Goal: Task Accomplishment & Management: Use online tool/utility

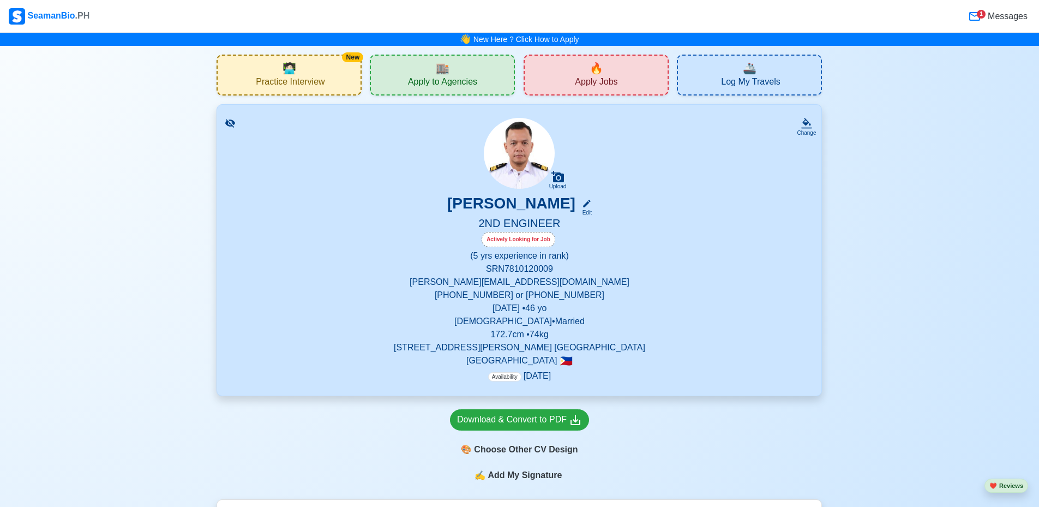
click at [284, 85] on span "Practice Interview" at bounding box center [290, 83] width 69 height 14
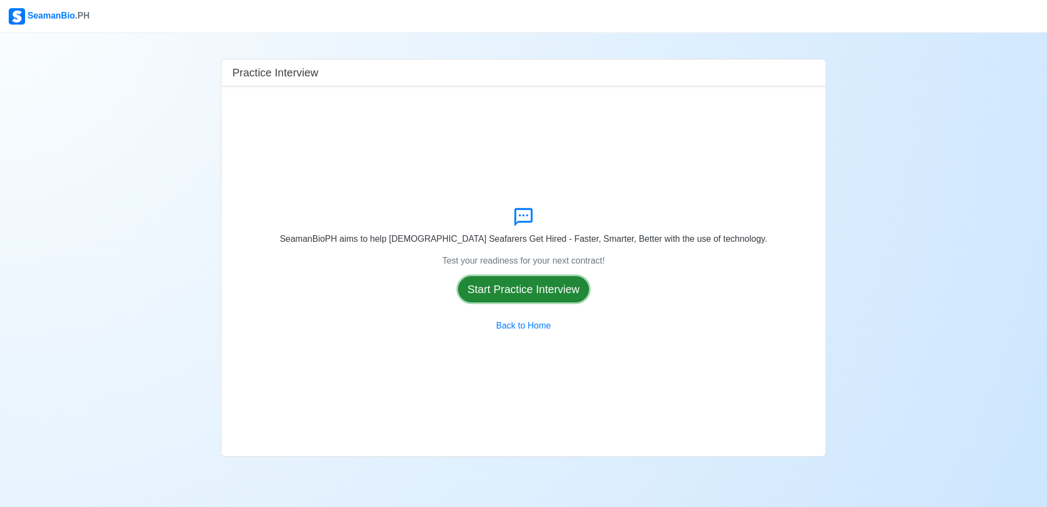
click at [545, 285] on button "Start Practice Interview" at bounding box center [523, 289] width 131 height 26
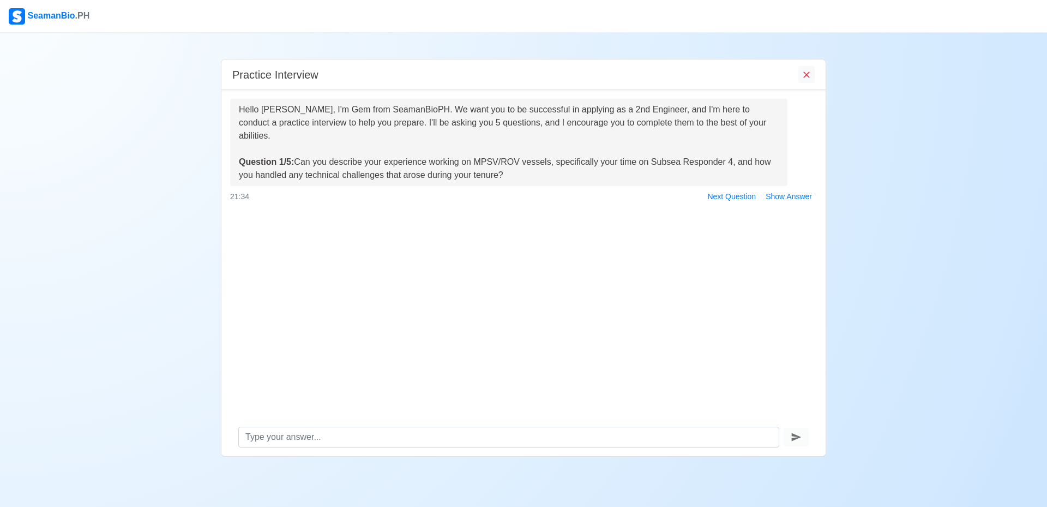
click at [374, 419] on div at bounding box center [523, 437] width 604 height 38
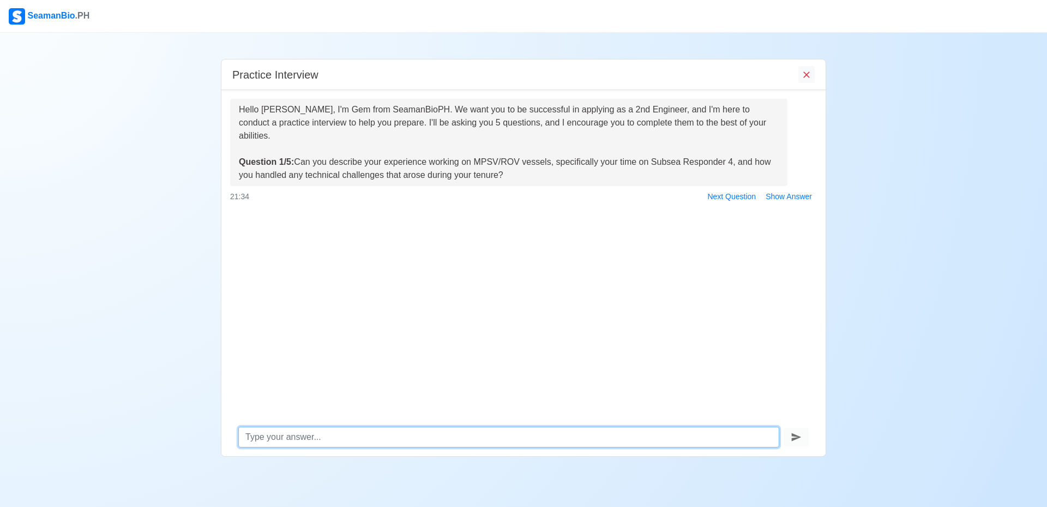
click at [370, 438] on textarea at bounding box center [508, 437] width 541 height 21
type textarea "w"
type textarea "M"
type textarea "w"
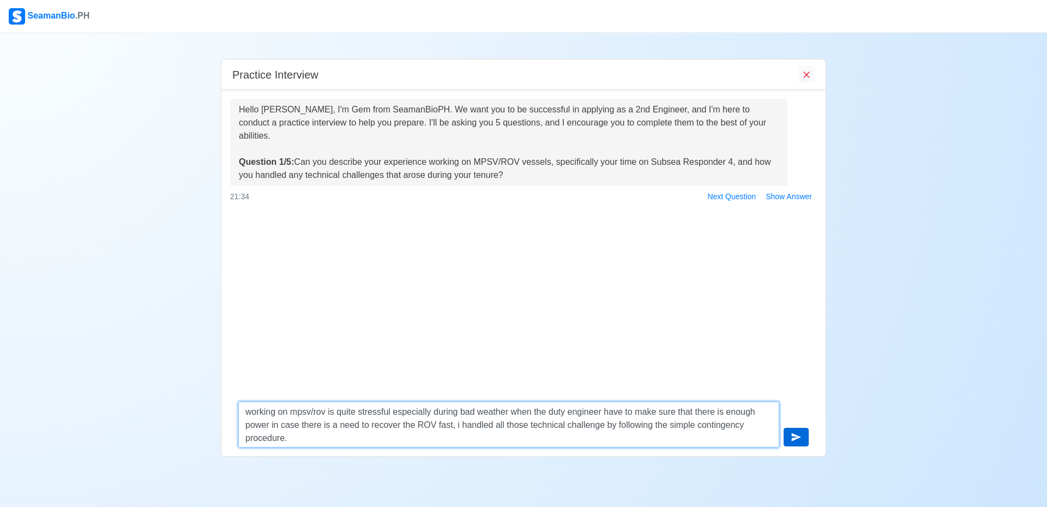
type textarea "working on mpsv/rov is quite stressful especially during bad weather when the d…"
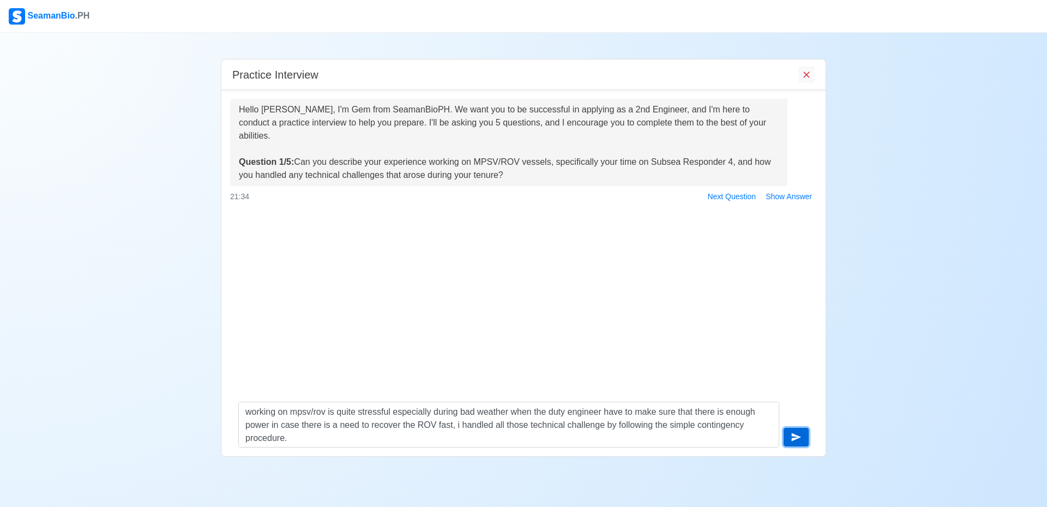
click at [796, 439] on icon "submit" at bounding box center [797, 437] width 10 height 8
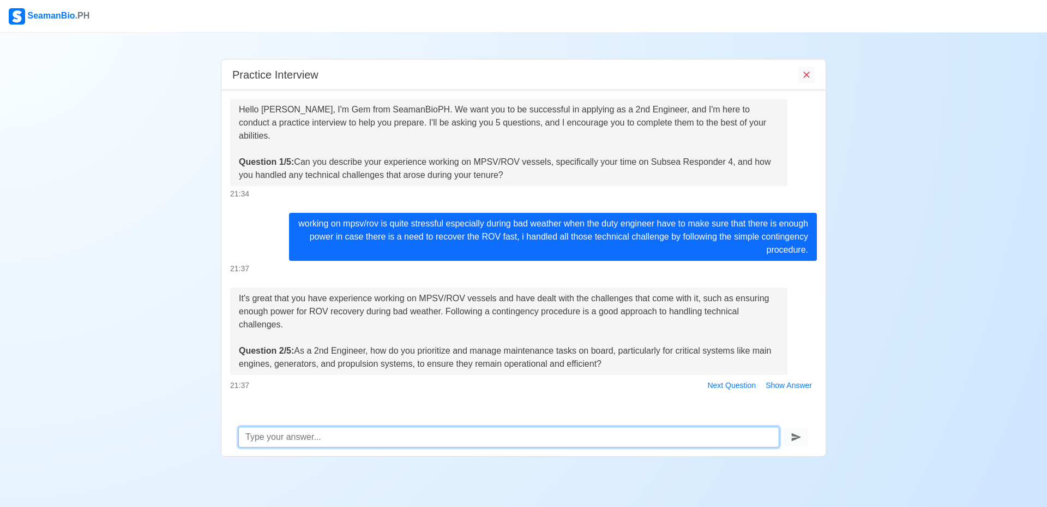
click at [339, 437] on textarea at bounding box center [508, 437] width 541 height 21
type textarea "Its easy we just have to follow the PMS and making sure job is properly carried…"
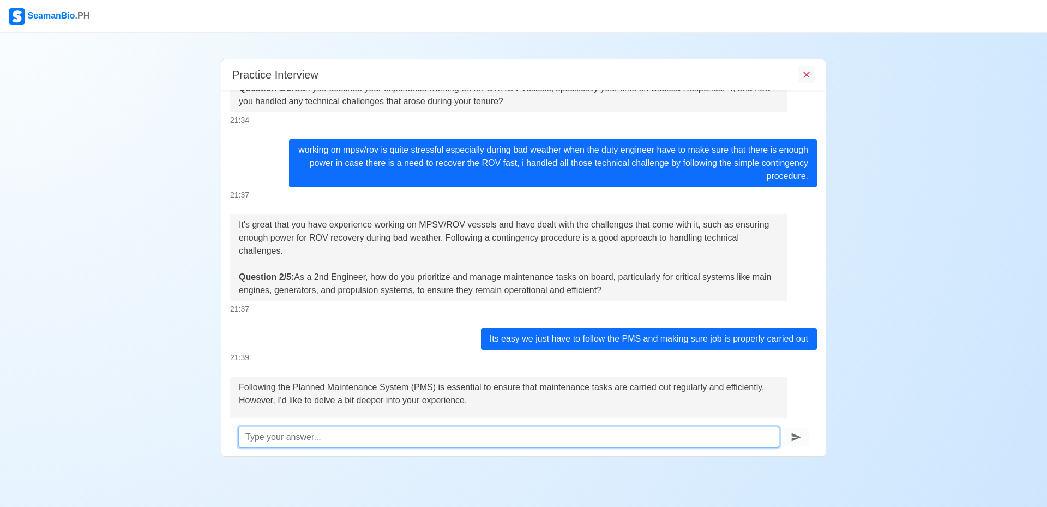
scroll to position [140, 0]
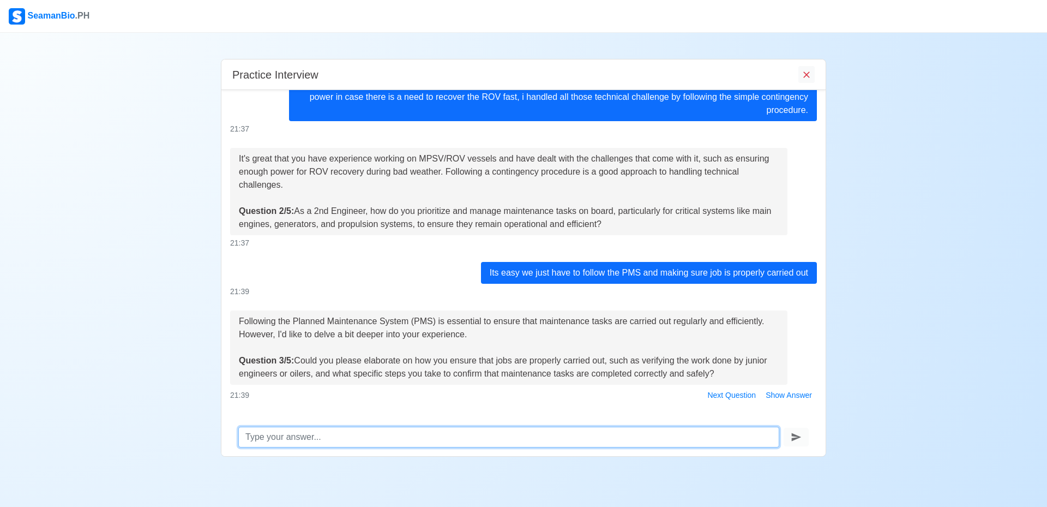
click at [318, 434] on textarea at bounding box center [508, 437] width 541 height 21
type textarea "w"
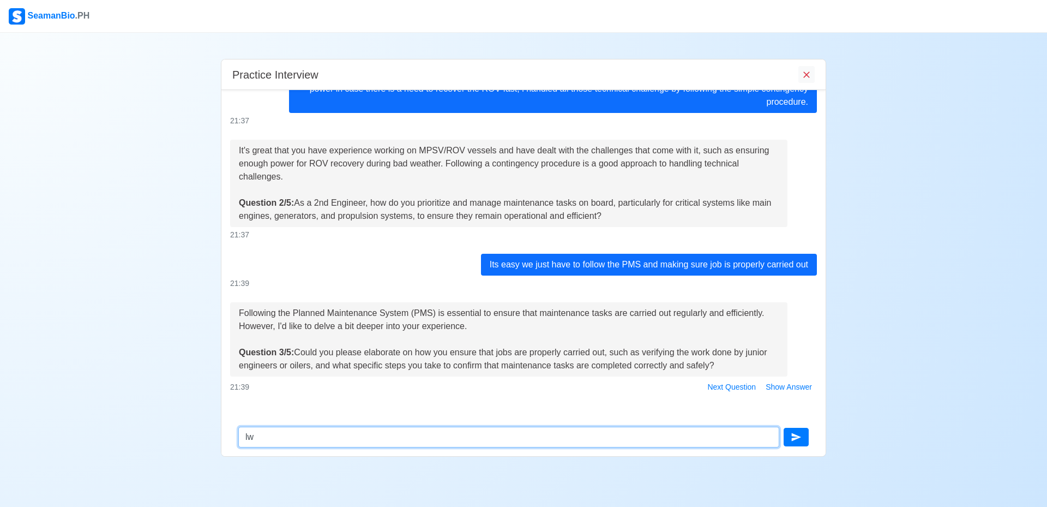
type textarea "l"
type textarea "e"
type textarea "g"
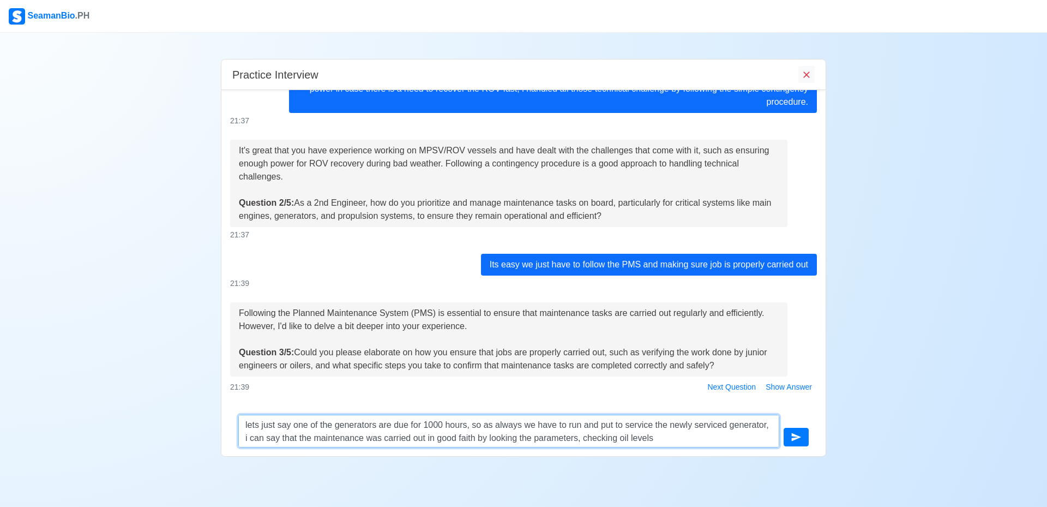
type textarea "lets just say one of the generators are due for 1000 hours, so as always we hav…"
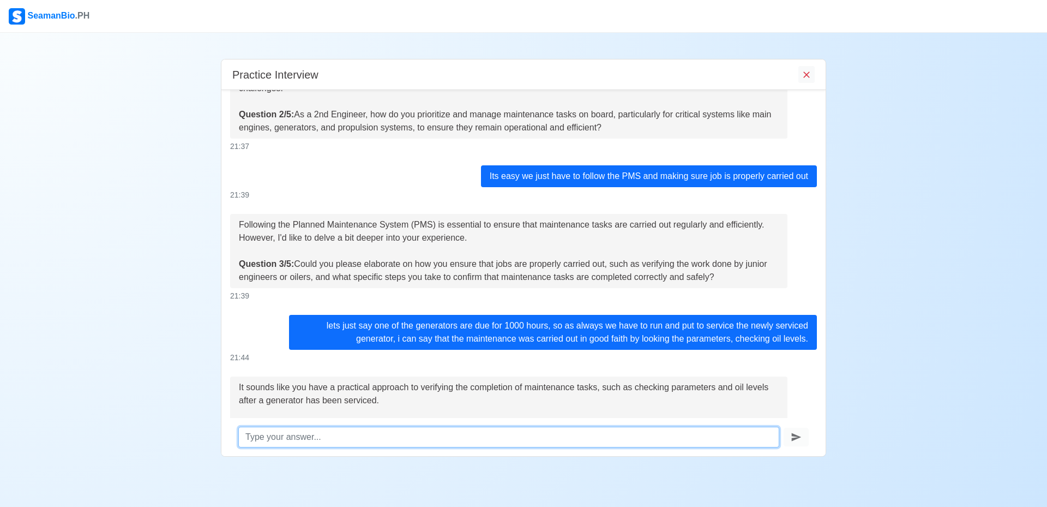
scroll to position [315, 0]
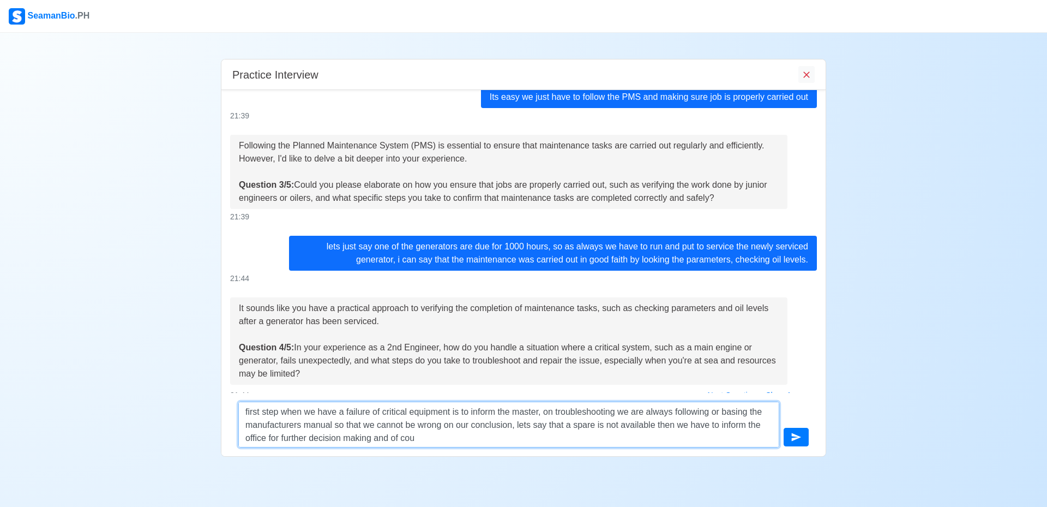
drag, startPoint x: 274, startPoint y: 433, endPoint x: 413, endPoint y: 436, distance: 138.6
click at [413, 436] on textarea "first step when we have a failure of critical equipment is to inform the master…" at bounding box center [508, 424] width 541 height 46
type textarea "first step when we have a failure of critical equipment is to inform the master…"
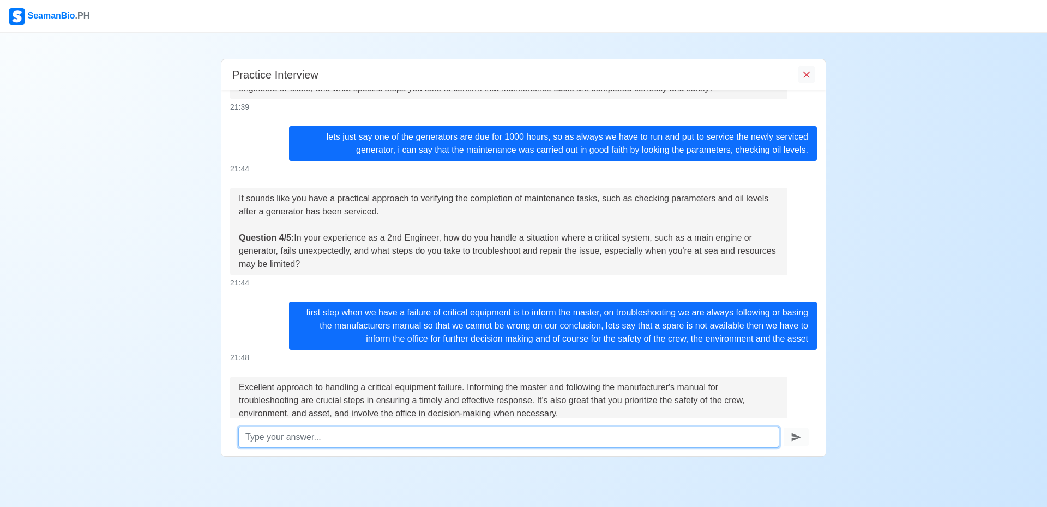
scroll to position [517, 0]
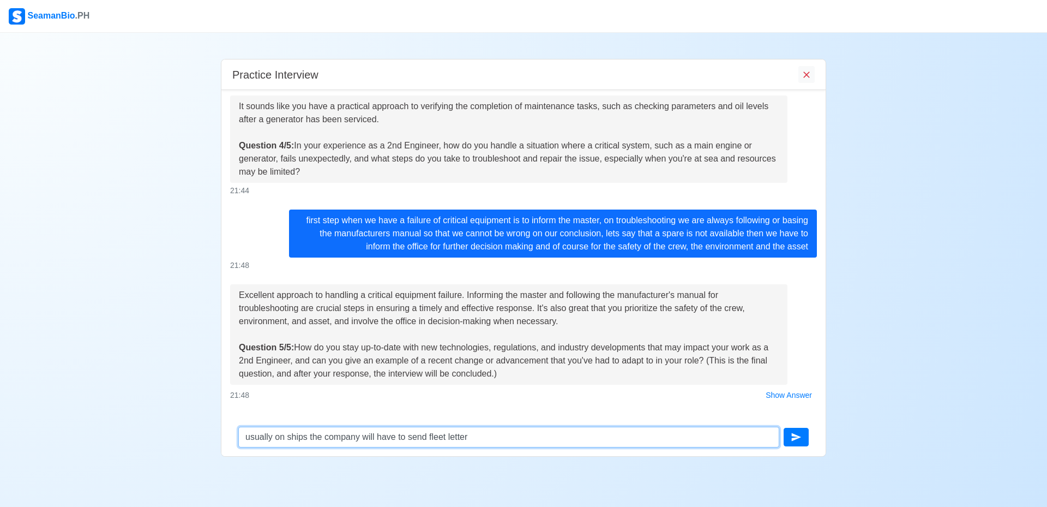
drag, startPoint x: 461, startPoint y: 436, endPoint x: 424, endPoint y: 438, distance: 37.7
click at [424, 438] on textarea "usually on ships the company will have to send fleet letter" at bounding box center [508, 437] width 541 height 21
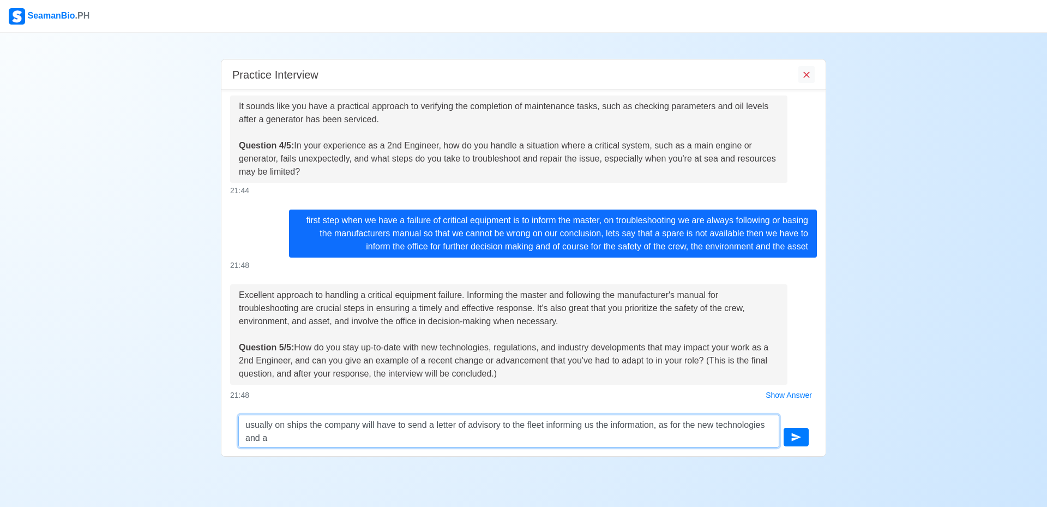
click at [648, 425] on textarea "usually on ships the company will have to send a letter of advisory to the flee…" at bounding box center [508, 431] width 541 height 33
click at [585, 441] on textarea "usually on ships the company will have to send a letter of advisory to the flee…" at bounding box center [508, 431] width 541 height 33
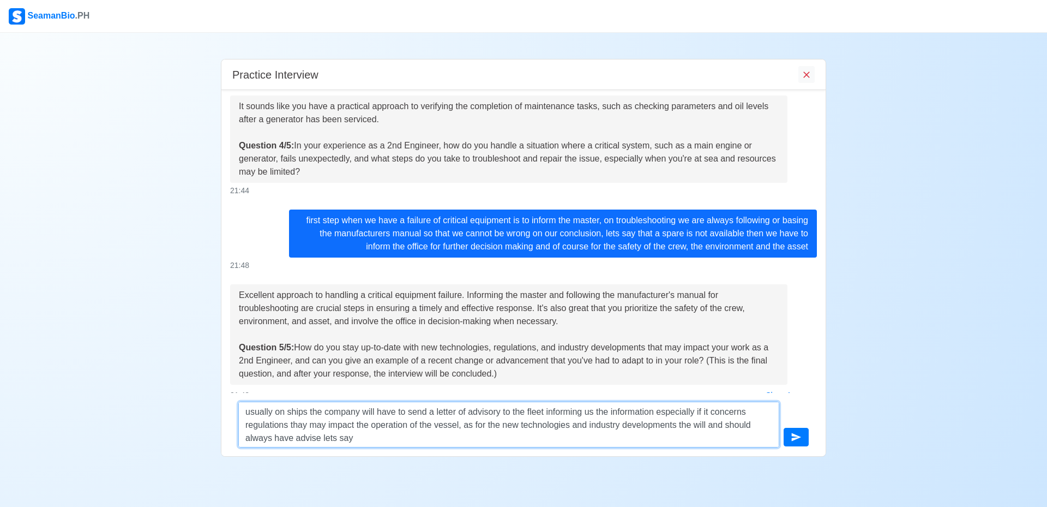
click at [682, 424] on textarea "usually on ships the company will have to send a letter of advisory to the flee…" at bounding box center [508, 424] width 541 height 46
drag, startPoint x: 302, startPoint y: 439, endPoint x: 315, endPoint y: 437, distance: 13.1
click at [317, 439] on textarea "usually on ships the company will have to send a letter of advisory to the flee…" at bounding box center [508, 424] width 541 height 46
drag, startPoint x: 327, startPoint y: 437, endPoint x: 353, endPoint y: 436, distance: 26.7
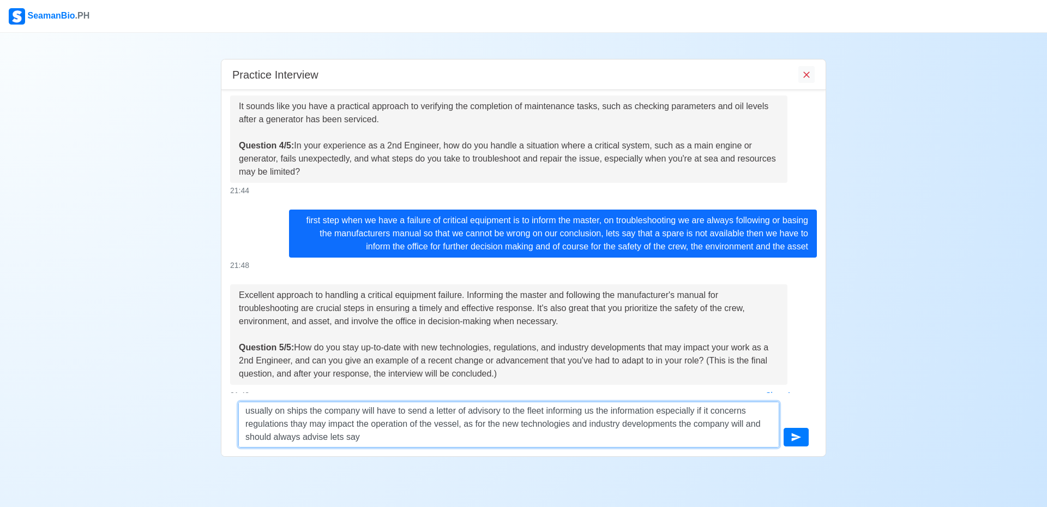
click at [353, 436] on textarea "usually on ships the company will have to send a letter of advisory to the flee…" at bounding box center [508, 424] width 541 height 46
click at [324, 437] on textarea "usually on ships the company will have to send a letter of advisory to the flee…" at bounding box center [508, 424] width 541 height 46
drag, startPoint x: 324, startPoint y: 436, endPoint x: 313, endPoint y: 436, distance: 11.5
click at [313, 436] on textarea "usually on ships the company will have to send a letter of advisory to the flee…" at bounding box center [508, 424] width 541 height 46
click at [324, 440] on textarea "usually on ships the company will have to send a letter of advisory to the flee…" at bounding box center [508, 424] width 541 height 46
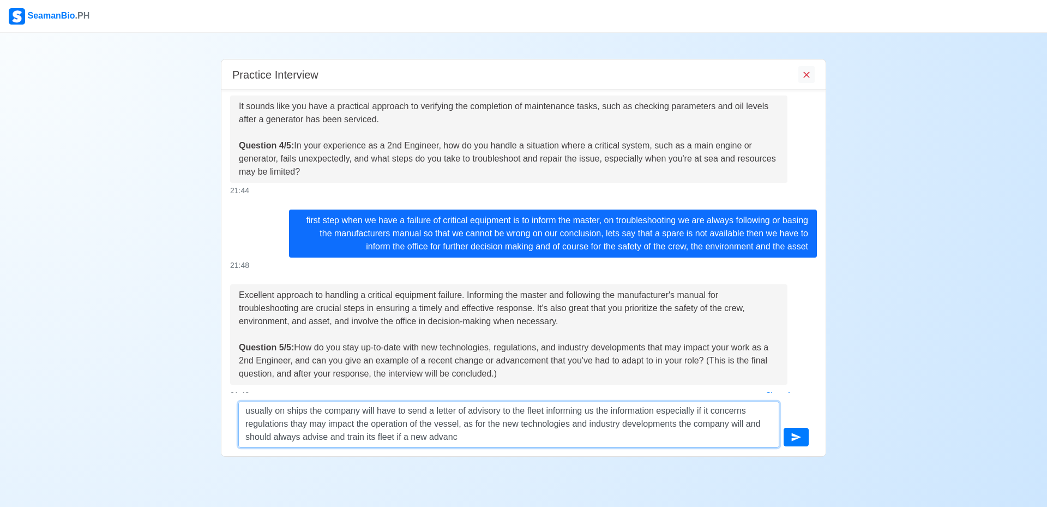
drag, startPoint x: 451, startPoint y: 437, endPoint x: 363, endPoint y: 437, distance: 87.8
click at [363, 437] on textarea "usually on ships the company will have to send a letter of advisory to the flee…" at bounding box center [508, 424] width 541 height 46
drag, startPoint x: 553, startPoint y: 436, endPoint x: 373, endPoint y: 442, distance: 179.6
click at [373, 442] on textarea "usually on ships the company will have to send a letter of advisory to the flee…" at bounding box center [508, 424] width 541 height 46
click at [400, 439] on textarea "usually on ships the company will have to send a letter of advisory to the flee…" at bounding box center [508, 424] width 541 height 46
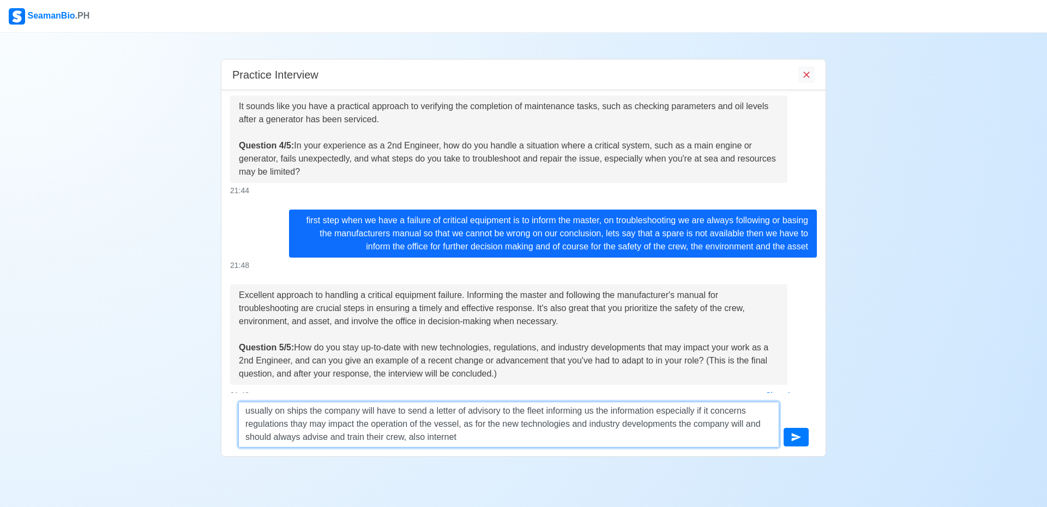
click at [469, 436] on textarea "usually on ships the company will have to send a letter of advisory to the flee…" at bounding box center [508, 424] width 541 height 46
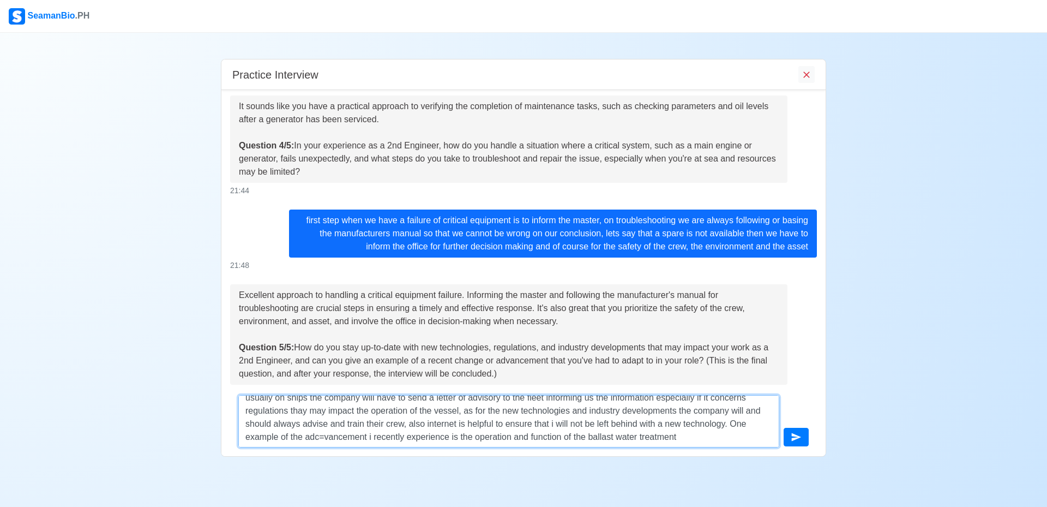
click at [322, 439] on textarea "usually on ships the company will have to send a letter of advisory to the flee…" at bounding box center [508, 421] width 541 height 52
drag, startPoint x: 658, startPoint y: 437, endPoint x: 664, endPoint y: 435, distance: 7.1
click at [659, 437] on textarea "usually on ships the company will have to send a letter of advisory to the flee…" at bounding box center [508, 421] width 541 height 52
type textarea "usually on ships the company will have to send a letter of advisory to the flee…"
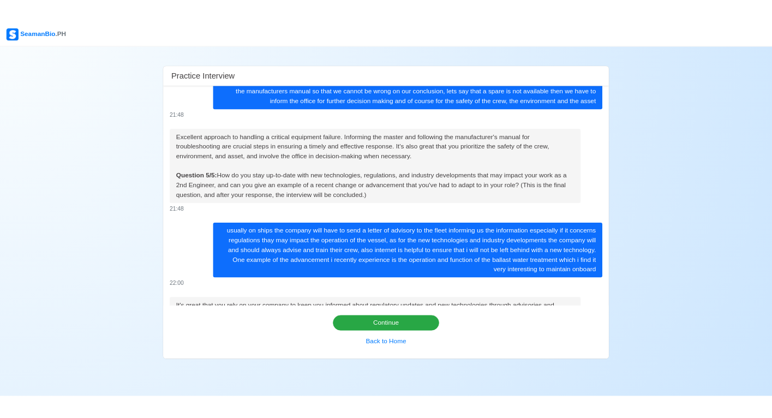
scroll to position [796, 0]
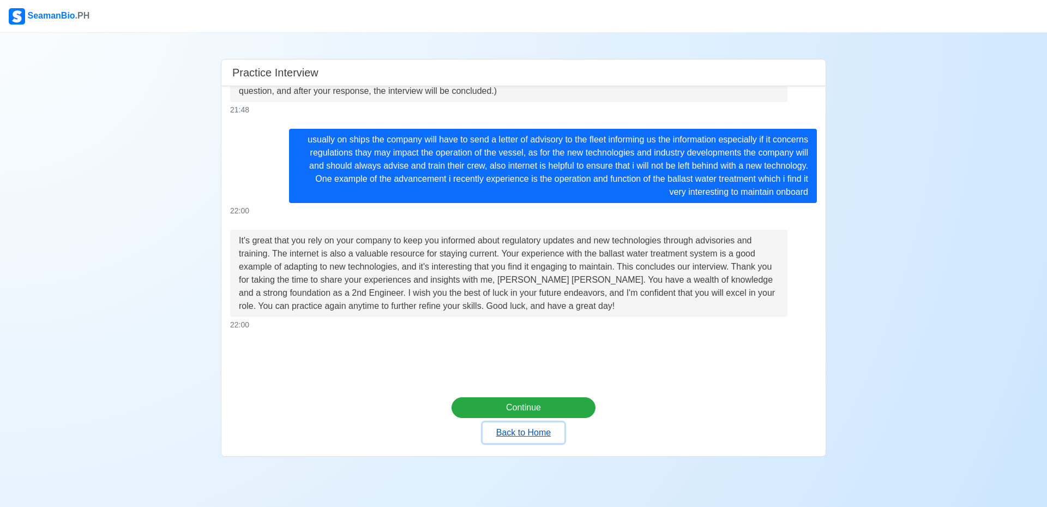
click at [510, 435] on button "Back to Home" at bounding box center [524, 432] width 82 height 21
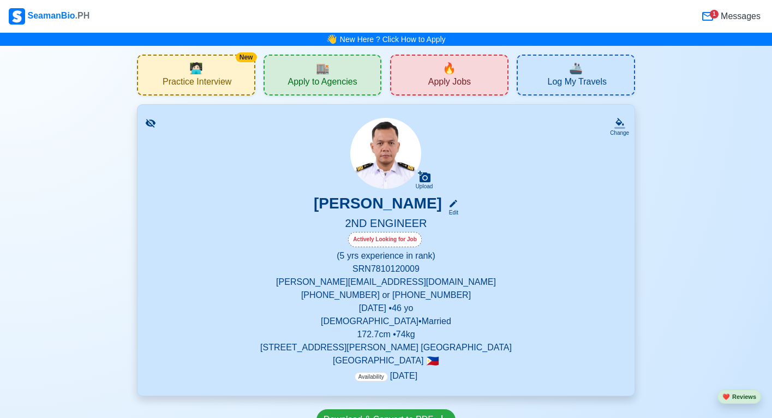
drag, startPoint x: 333, startPoint y: 11, endPoint x: 251, endPoint y: 0, distance: 82.5
click at [251, 0] on nav "SeamanBio .PH 1 Messages" at bounding box center [386, 16] width 772 height 33
